Goal: Information Seeking & Learning: Understand process/instructions

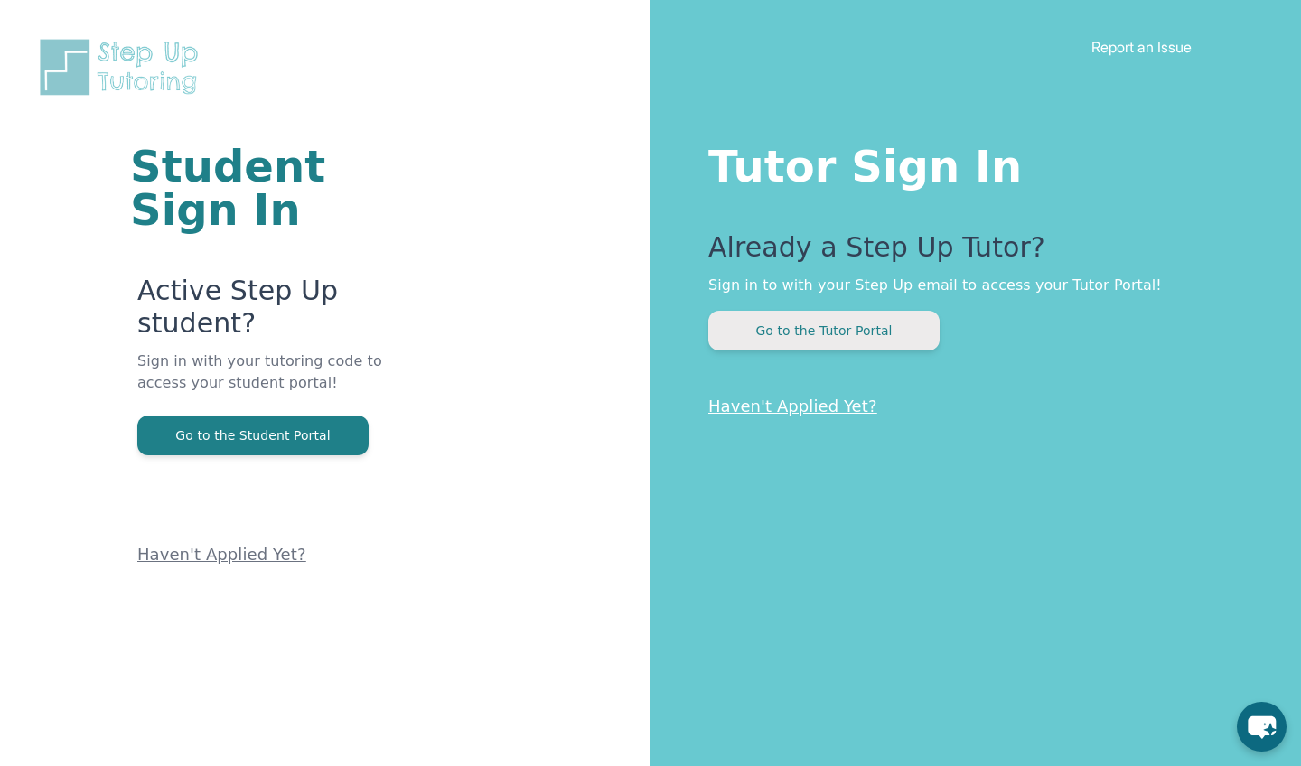
click at [865, 316] on button "Go to the Tutor Portal" at bounding box center [823, 331] width 231 height 40
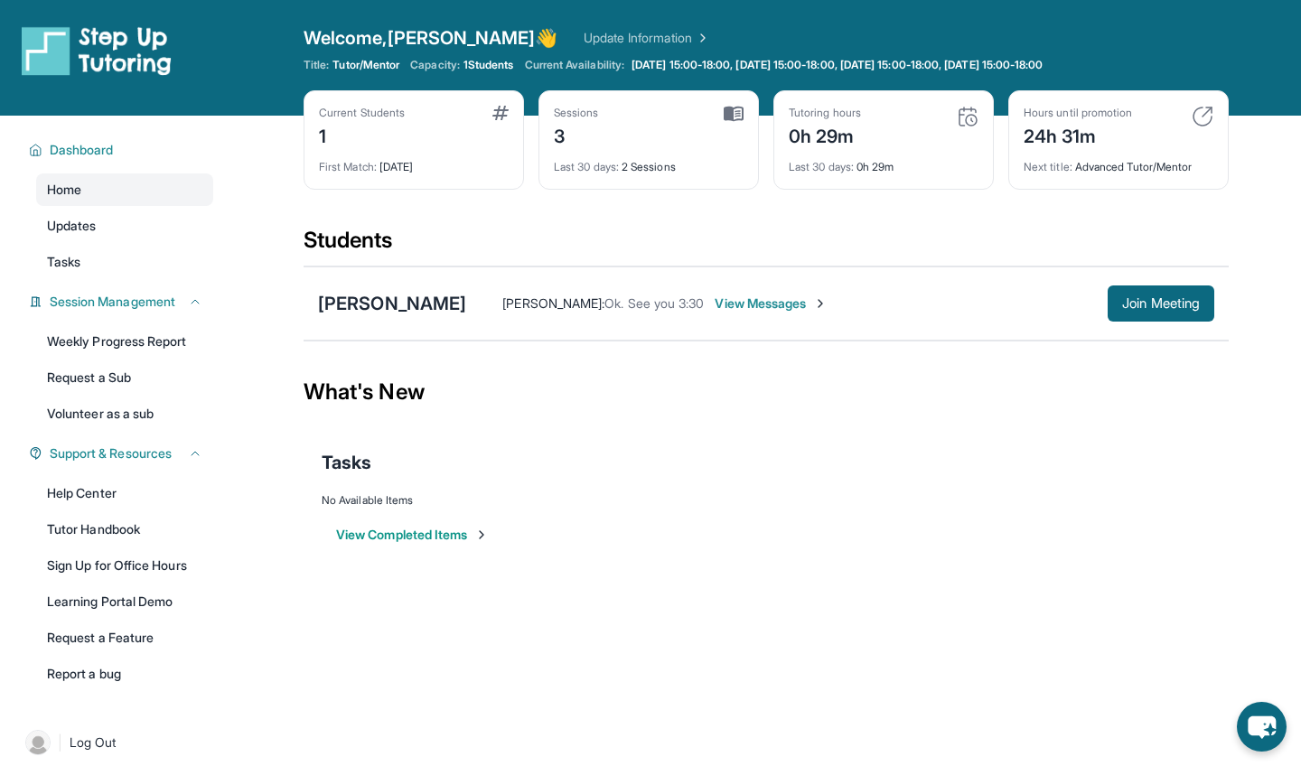
click at [860, 153] on div "Last 30 days : 0h 29m" at bounding box center [884, 161] width 190 height 25
click at [1153, 309] on span "Join Meeting" at bounding box center [1161, 303] width 78 height 11
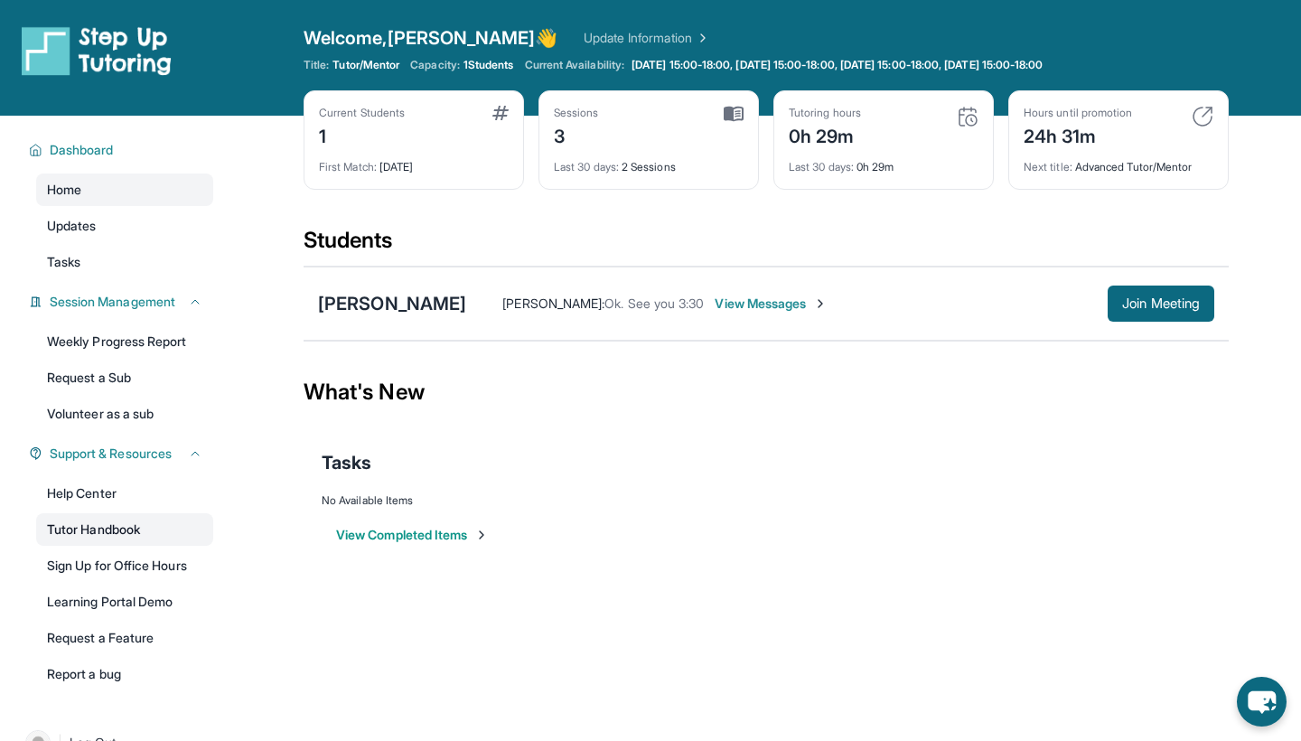
click at [97, 533] on link "Tutor Handbook" at bounding box center [124, 529] width 177 height 33
click at [377, 307] on div "[PERSON_NAME]" at bounding box center [392, 303] width 148 height 25
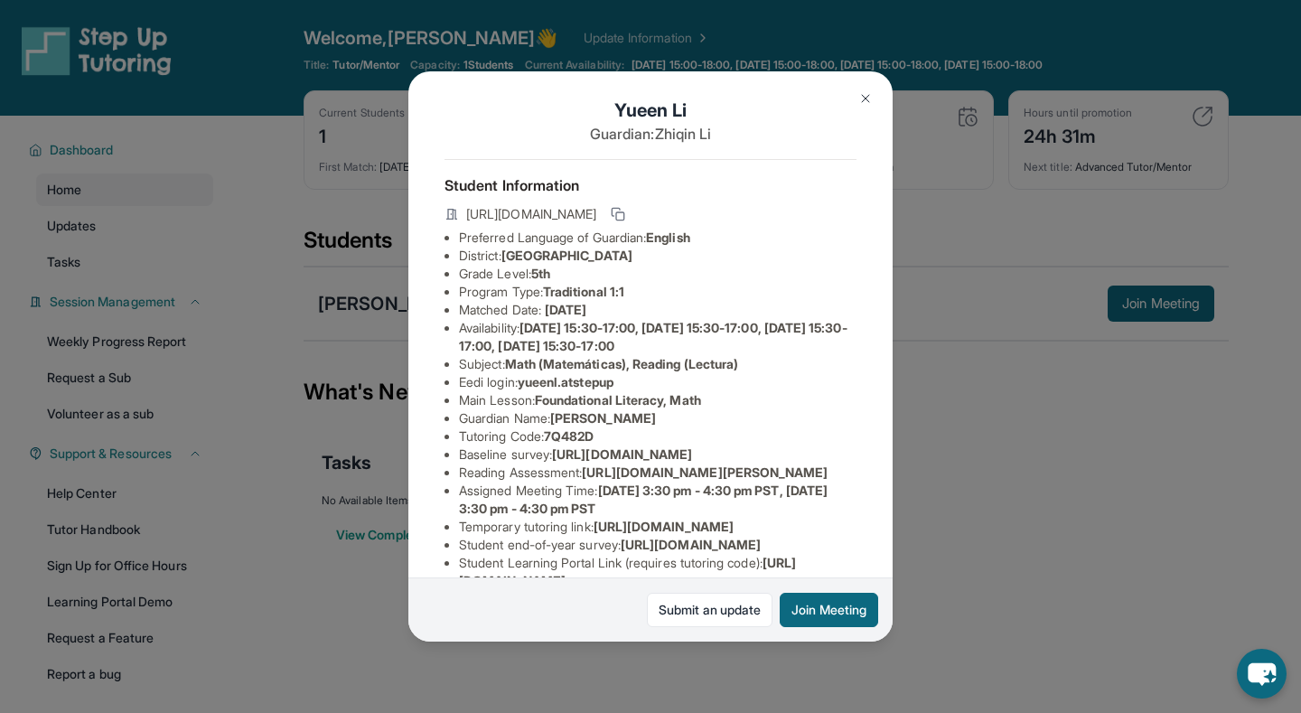
scroll to position [3, 0]
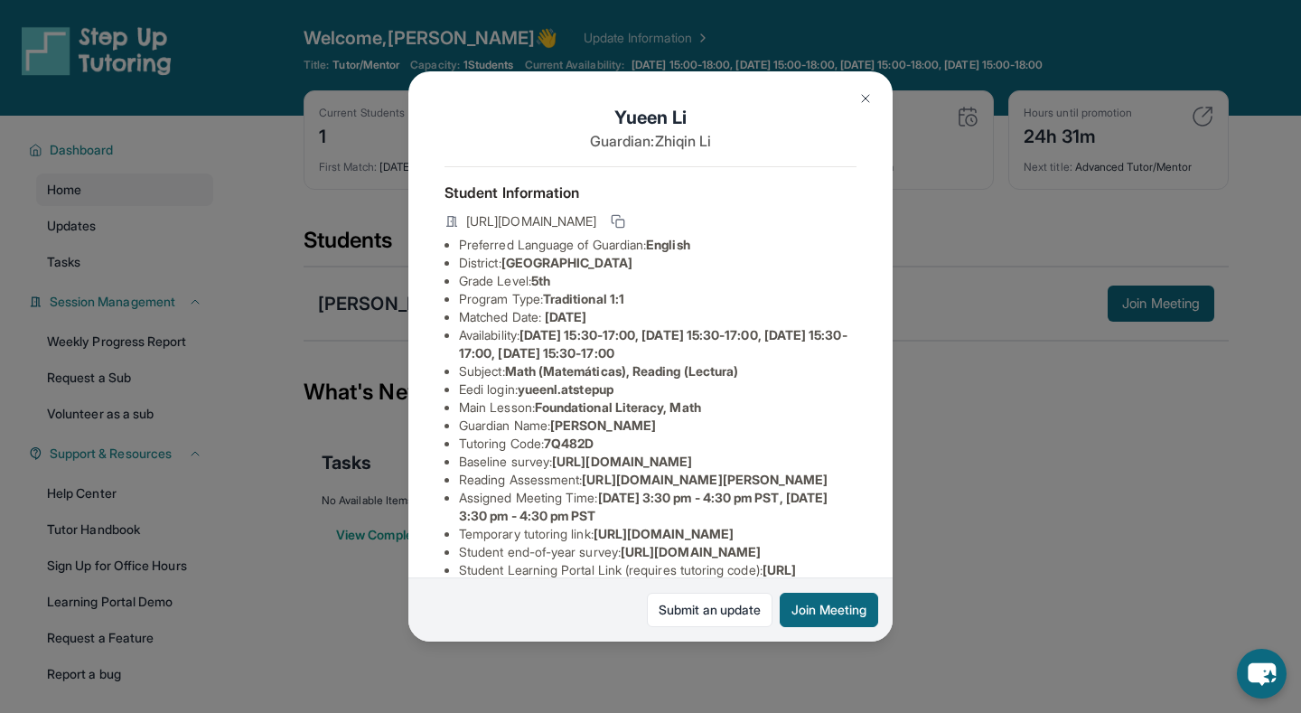
copy li "yueenl.atstepup"
drag, startPoint x: 525, startPoint y: 392, endPoint x: 625, endPoint y: 387, distance: 100.5
click at [614, 387] on span "yueenl.atstepup" at bounding box center [566, 388] width 96 height 15
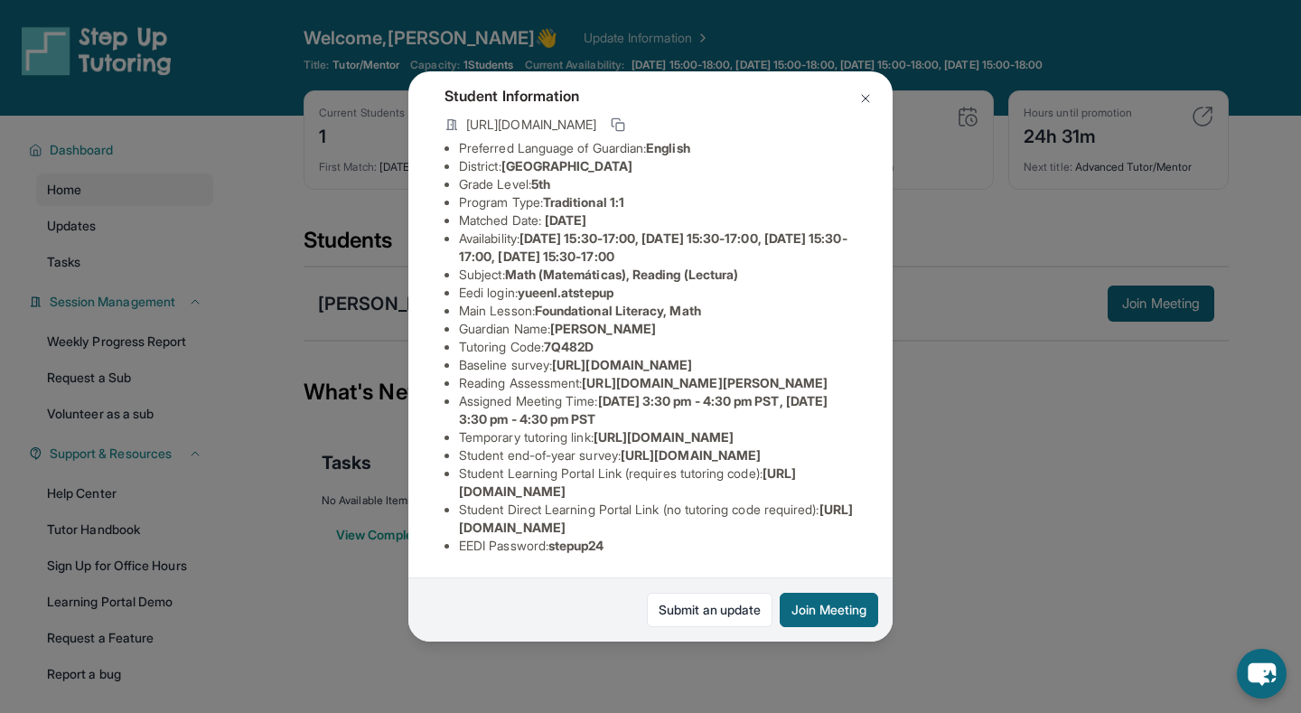
scroll to position [298, 0]
copy li "stepup24"
drag, startPoint x: 556, startPoint y: 549, endPoint x: 621, endPoint y: 549, distance: 65.1
click at [621, 549] on li "EEDI Password : stepup24" at bounding box center [658, 546] width 398 height 18
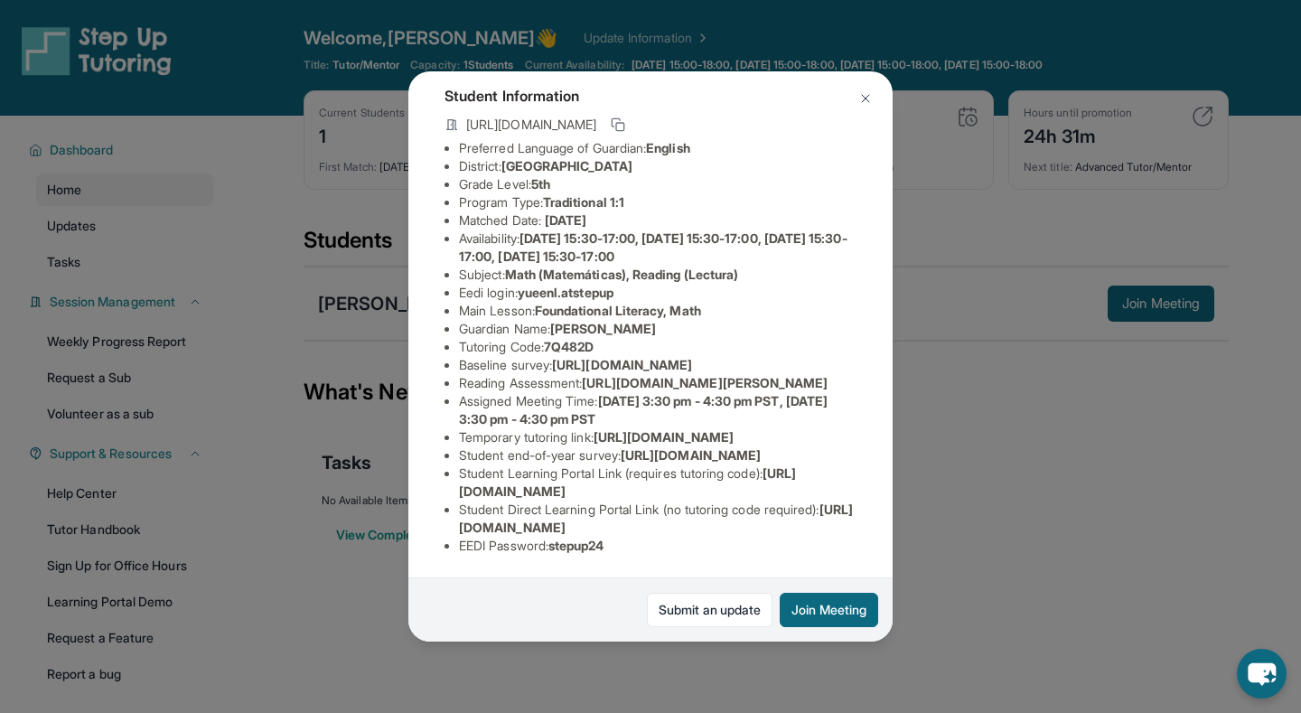
click at [863, 99] on img at bounding box center [865, 98] width 14 height 14
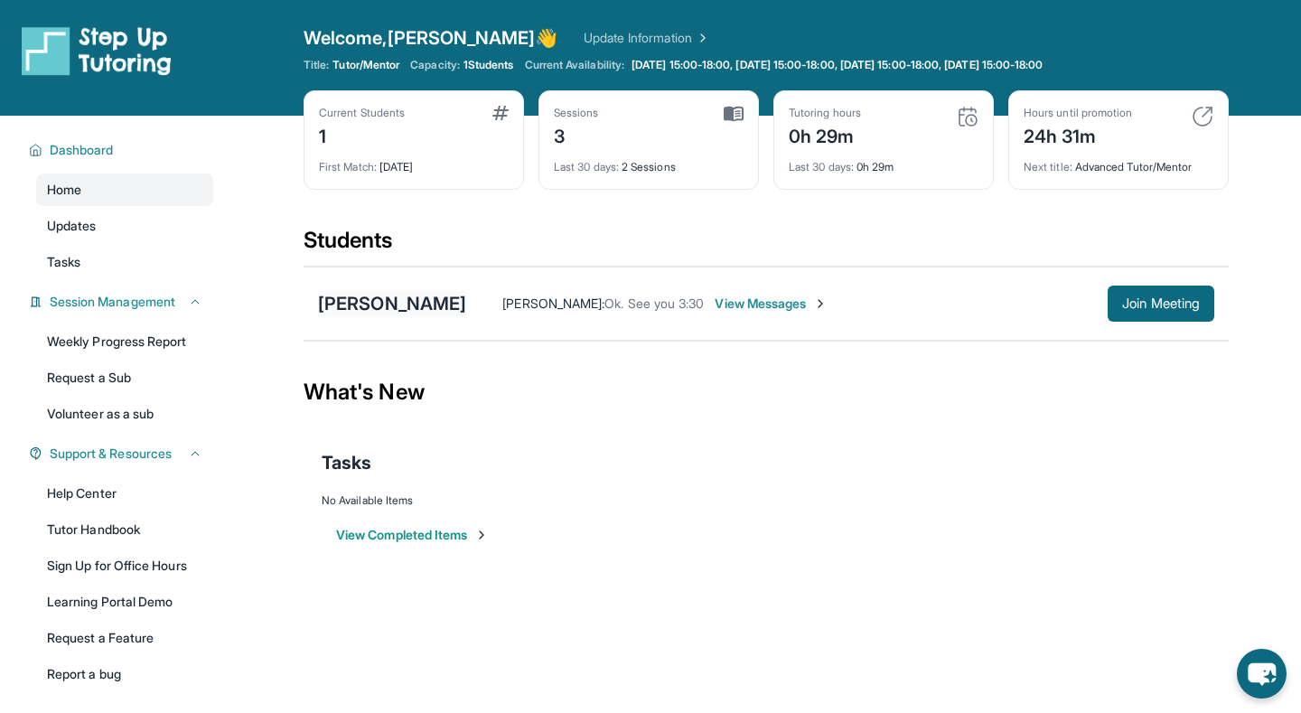
click at [362, 302] on div "[PERSON_NAME]" at bounding box center [392, 303] width 148 height 25
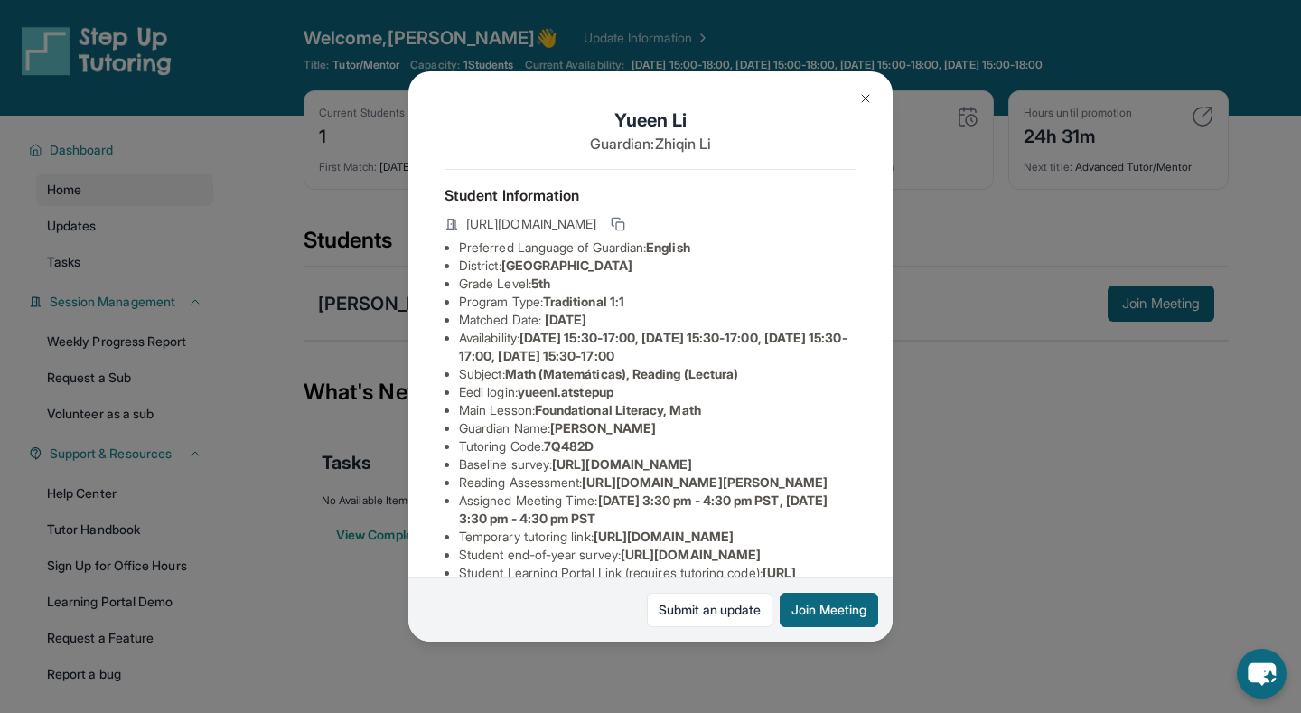
copy li "yueenl.atstepup"
drag, startPoint x: 526, startPoint y: 396, endPoint x: 636, endPoint y: 396, distance: 110.2
click at [638, 396] on li "Eedi login : yueenl.atstepup" at bounding box center [658, 392] width 398 height 18
copy li "yueenl.atstepup"
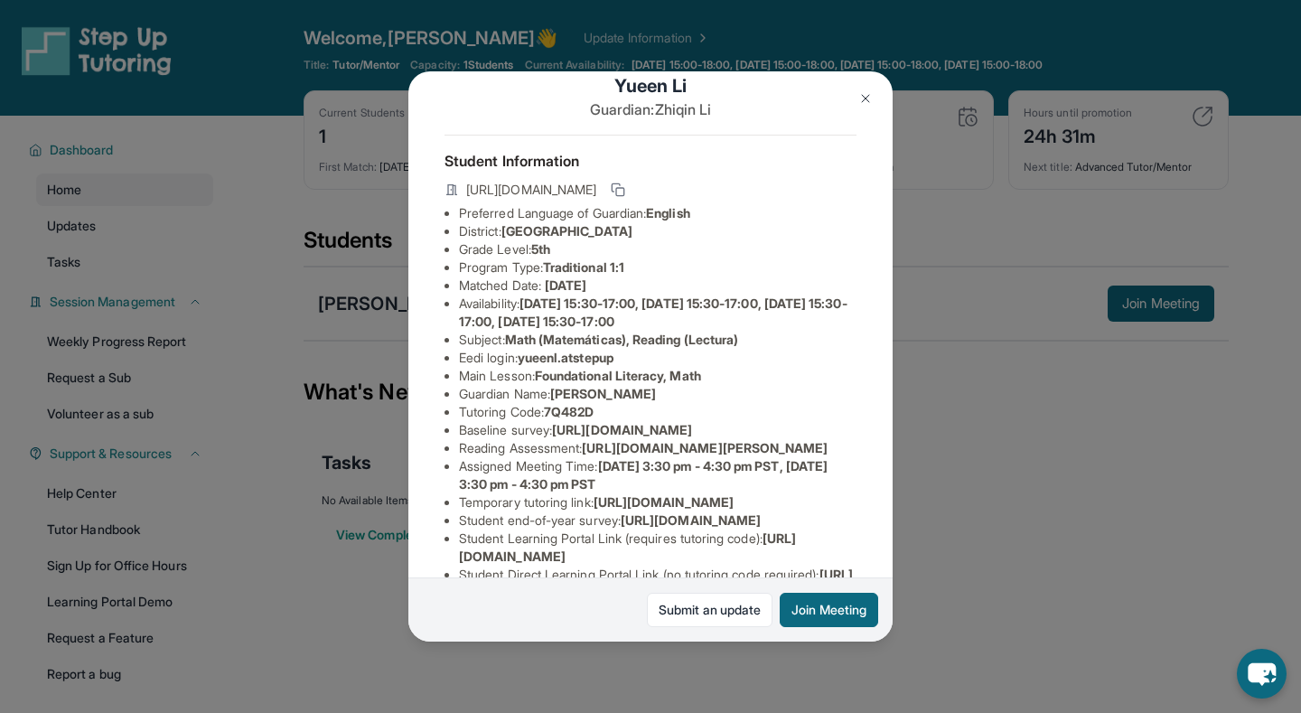
scroll to position [34, 1]
click at [866, 98] on img at bounding box center [865, 98] width 14 height 14
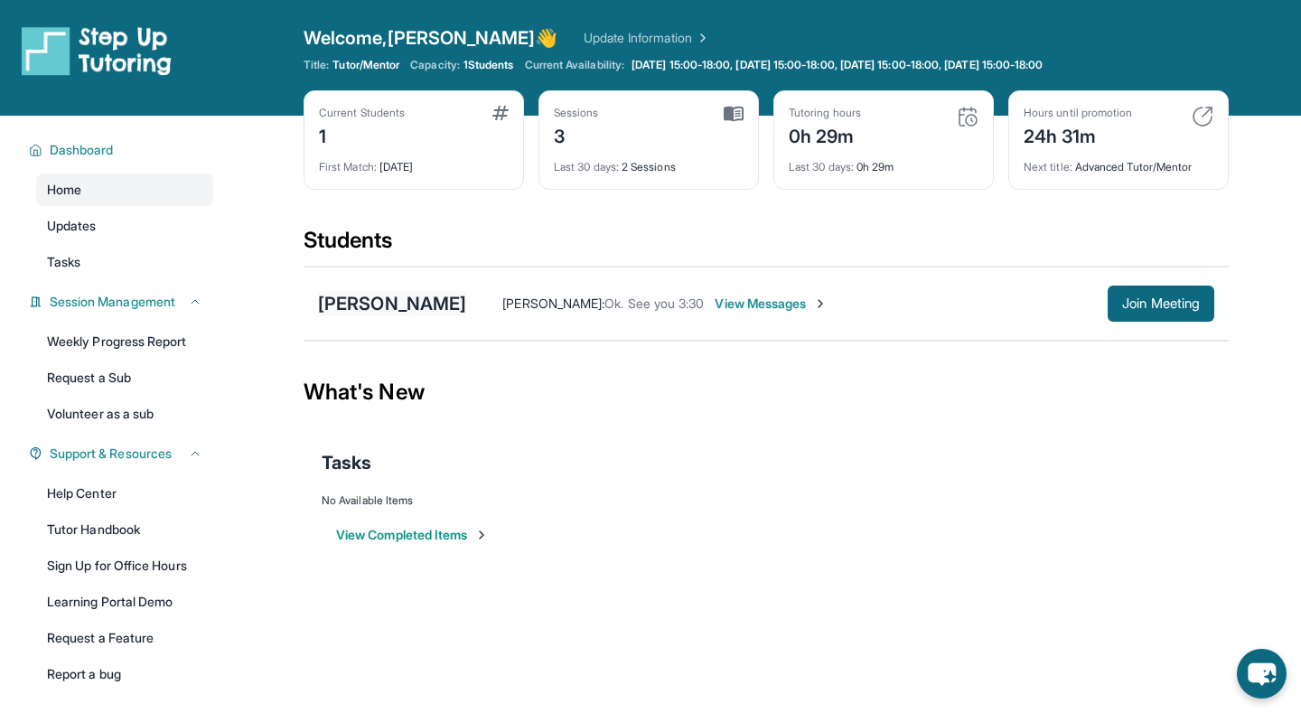
click at [374, 305] on div "[PERSON_NAME]" at bounding box center [392, 303] width 148 height 25
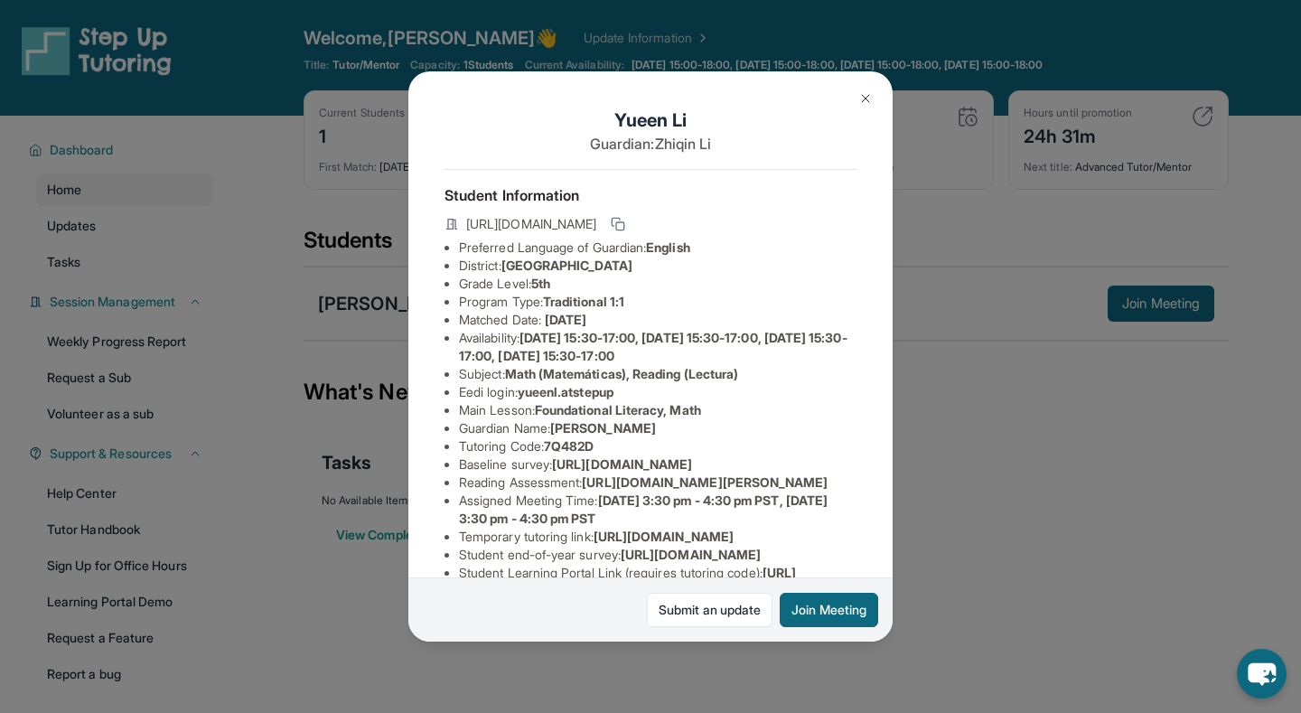
click at [870, 99] on img at bounding box center [865, 98] width 14 height 14
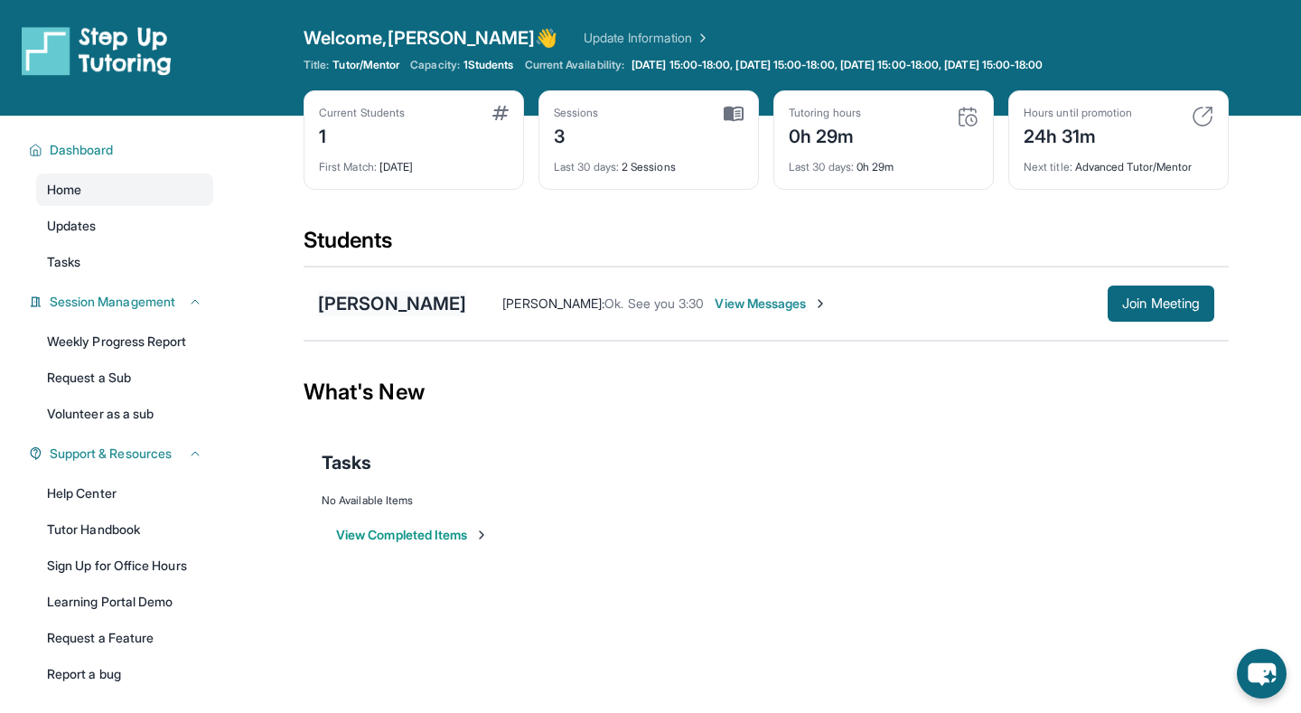
click at [338, 304] on div "[PERSON_NAME]" at bounding box center [392, 303] width 148 height 25
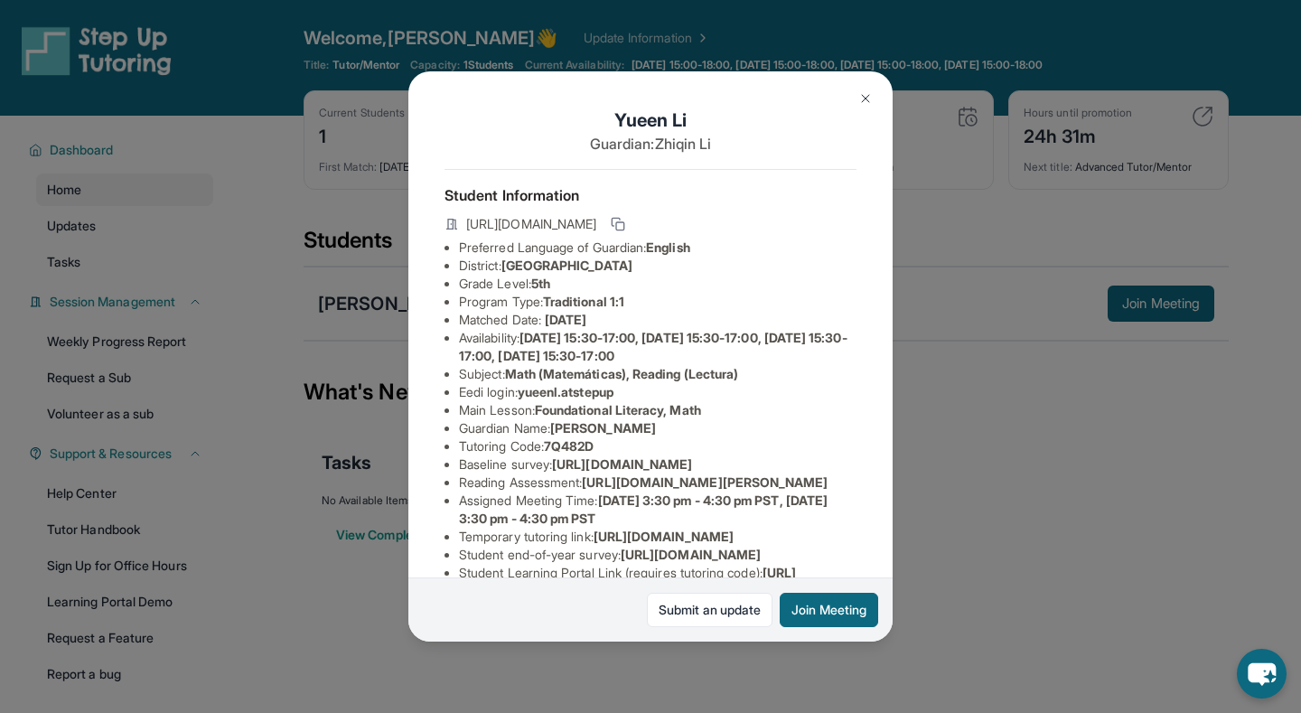
scroll to position [0, 5]
click at [871, 96] on img at bounding box center [865, 98] width 14 height 14
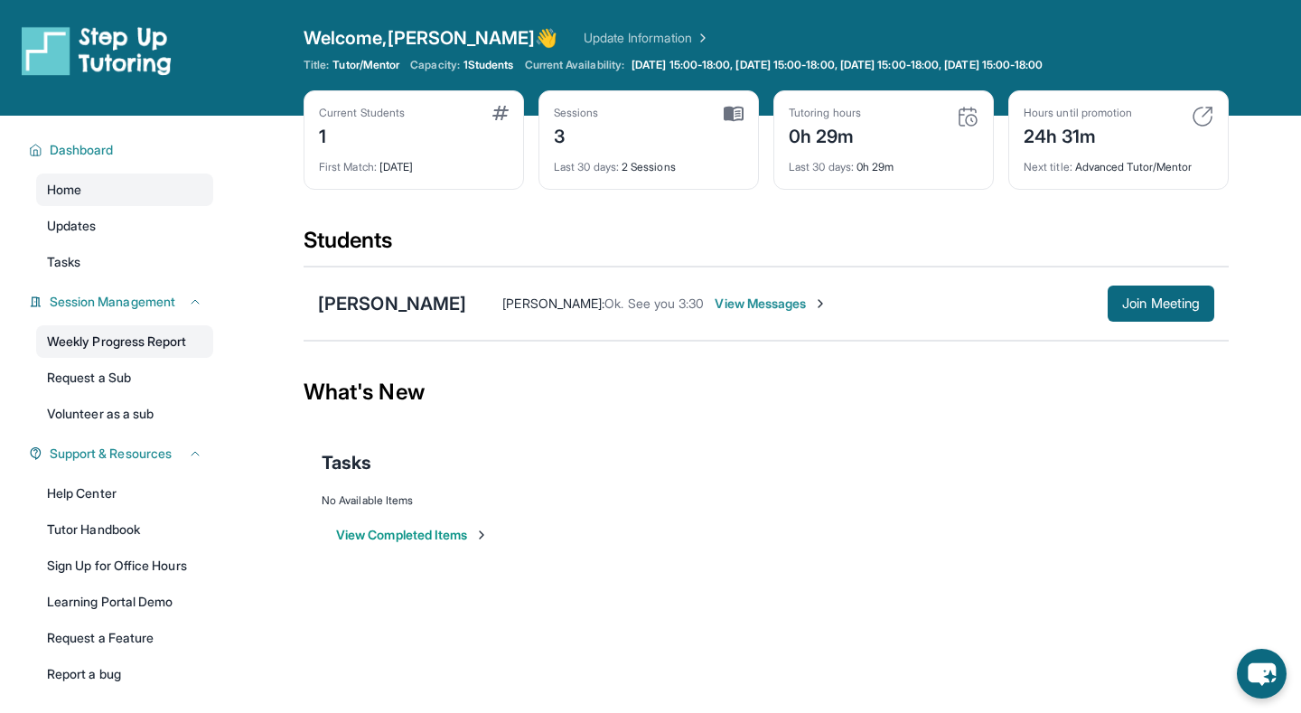
click at [132, 344] on link "Weekly Progress Report" at bounding box center [124, 341] width 177 height 33
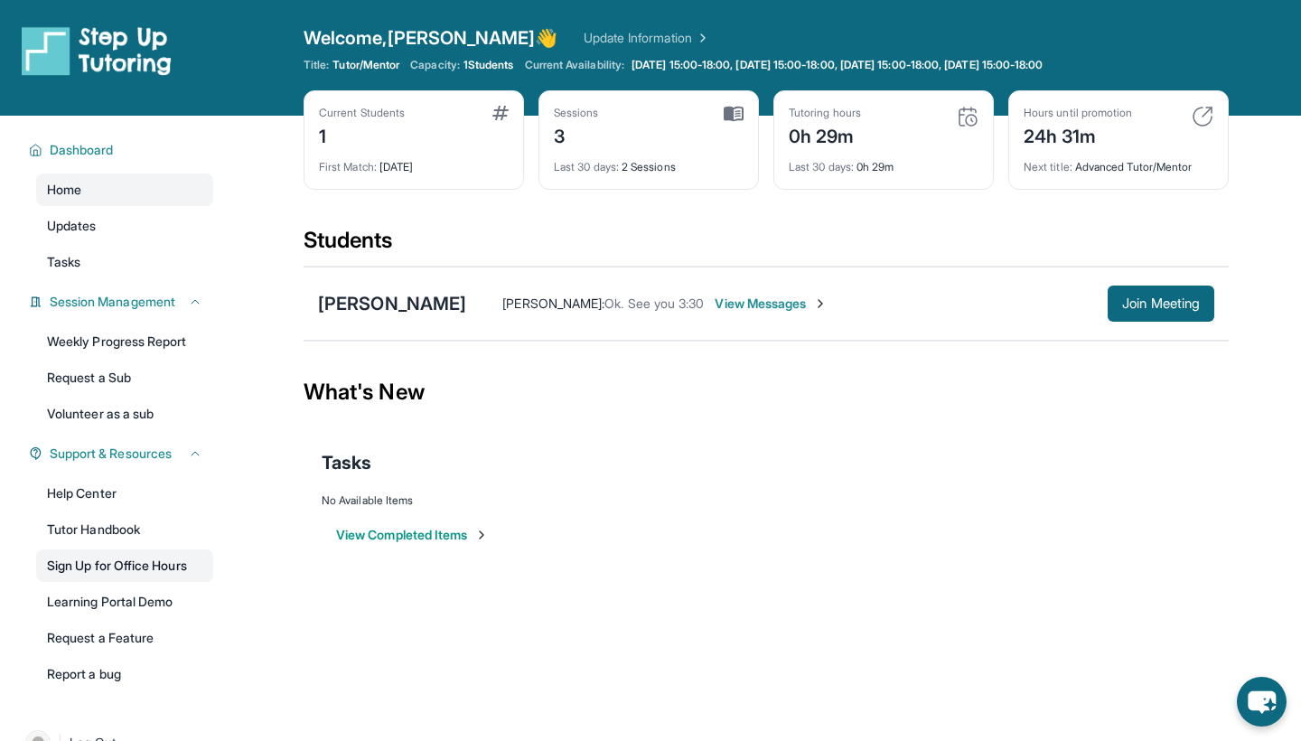
click at [89, 580] on link "Sign Up for Office Hours" at bounding box center [124, 565] width 177 height 33
